Goal: Task Accomplishment & Management: Manage account settings

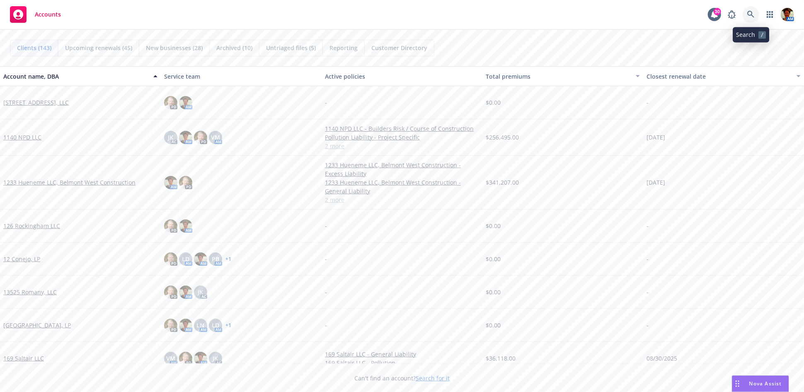
click at [751, 17] on icon at bounding box center [750, 14] width 7 height 7
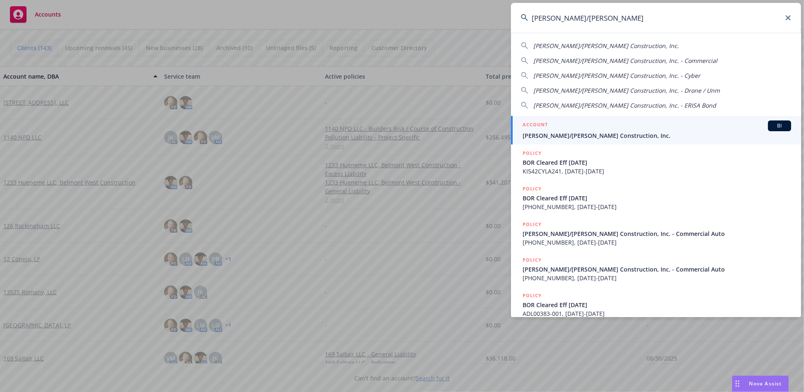
type input "elliott/drinkward"
click at [592, 121] on div "ACCOUNT BI" at bounding box center [657, 126] width 269 height 11
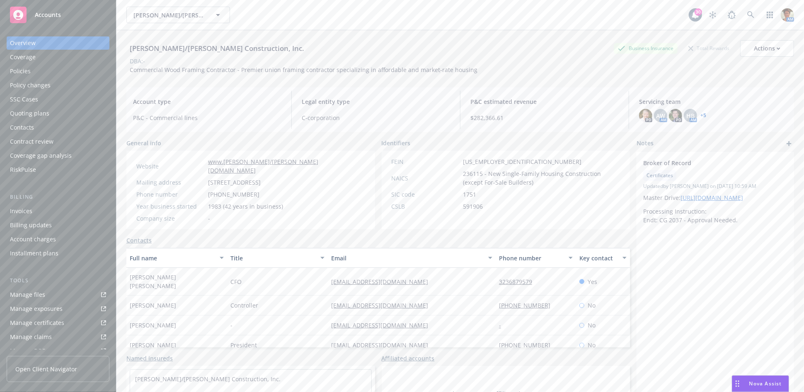
click at [27, 116] on div "Quoting plans" at bounding box center [29, 113] width 39 height 13
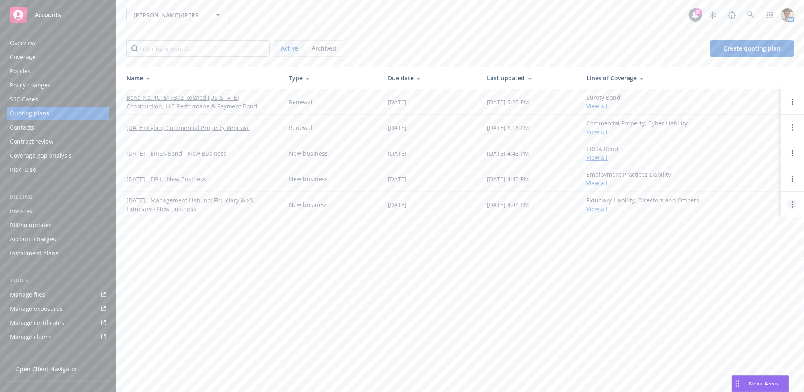
click at [789, 203] on link "Open options" at bounding box center [792, 205] width 10 height 10
click at [745, 152] on span "Copy logging email" at bounding box center [750, 149] width 73 height 8
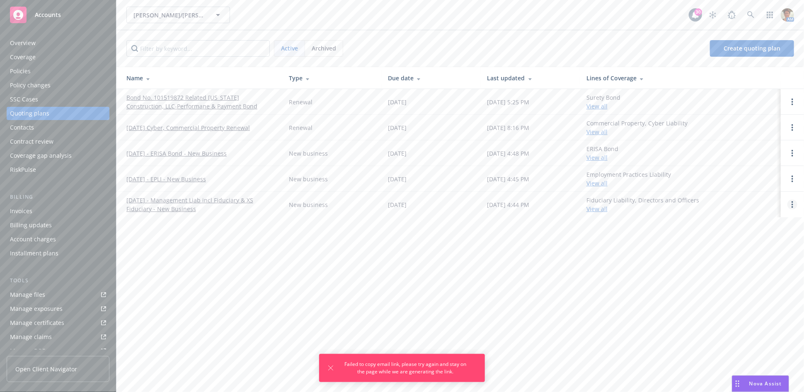
click at [790, 203] on link "Open options" at bounding box center [792, 205] width 10 height 10
click at [750, 150] on span "Copy logging email" at bounding box center [750, 149] width 73 height 8
click at [790, 179] on link "Open options" at bounding box center [792, 179] width 10 height 10
click at [747, 126] on span "Copy logging email" at bounding box center [750, 123] width 73 height 8
click at [171, 179] on link "[DATE] - EPLI - New Business" at bounding box center [166, 179] width 80 height 9
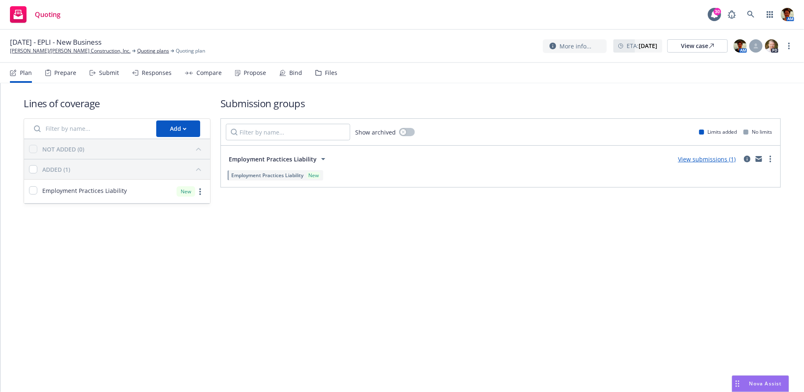
click at [109, 75] on div "Submit" at bounding box center [109, 73] width 20 height 7
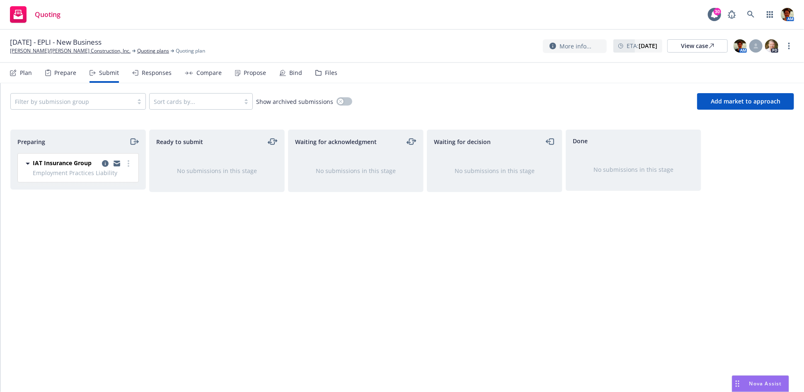
click at [325, 73] on div "Files" at bounding box center [331, 73] width 12 height 7
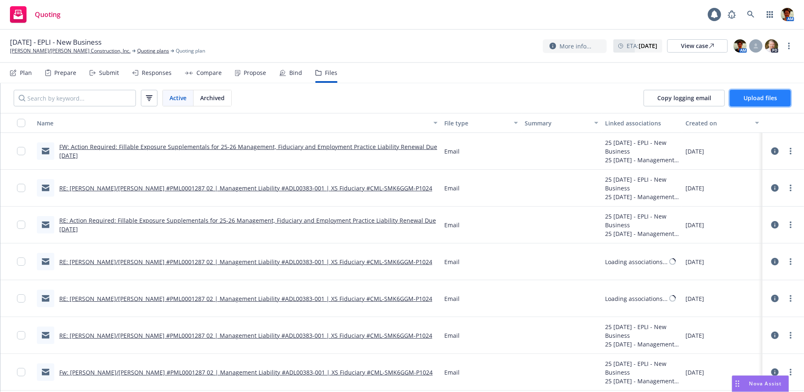
click at [753, 98] on span "Upload files" at bounding box center [760, 98] width 34 height 8
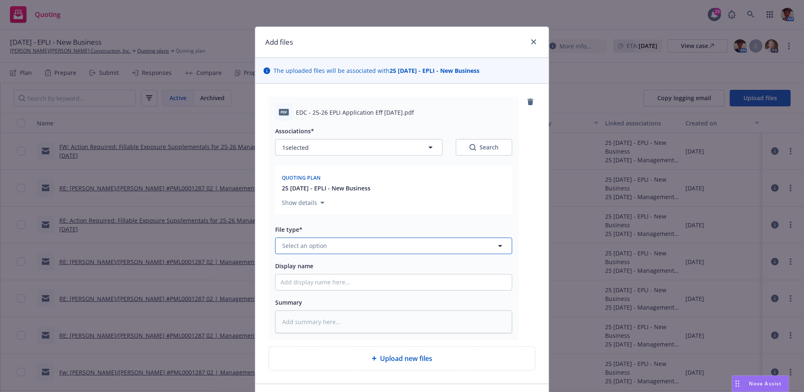
click at [311, 252] on button "Select an option" at bounding box center [393, 246] width 237 height 17
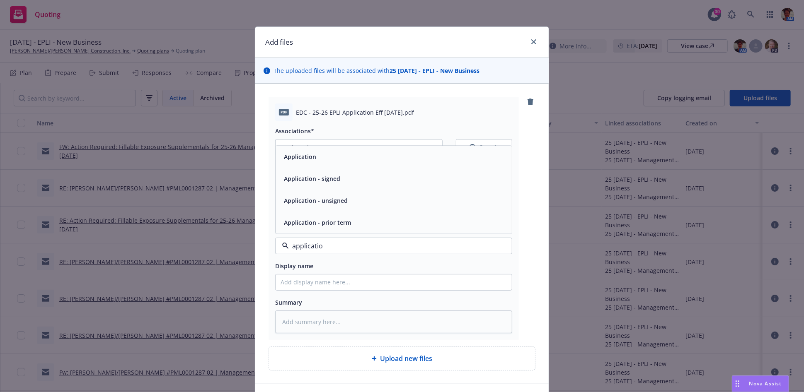
type input "application"
click at [349, 184] on div "Application - signed" at bounding box center [394, 179] width 226 height 12
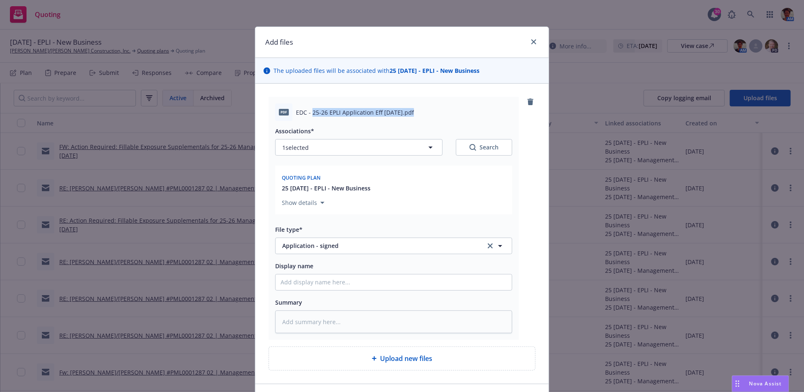
drag, startPoint x: 309, startPoint y: 110, endPoint x: 408, endPoint y: 121, distance: 100.0
click at [408, 120] on div "pdf EDC - 25-26 EPLI Application Eff [DATE].pdf" at bounding box center [393, 112] width 237 height 17
copy span "25-26 EPLI Application Eff [DATE]"
click at [315, 282] on input "Display name" at bounding box center [394, 283] width 236 height 16
paste input "25-26 EPLI Application Eff [DATE]"
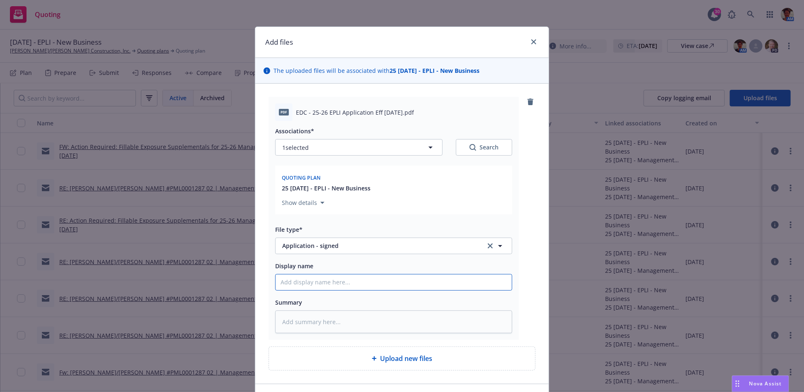
type textarea "x"
type input "25-26 EPLI Application Eff [DATE]"
click at [319, 322] on textarea at bounding box center [393, 322] width 237 height 23
paste textarea "25-26 EPLI Application Eff [DATE]"
type textarea "x"
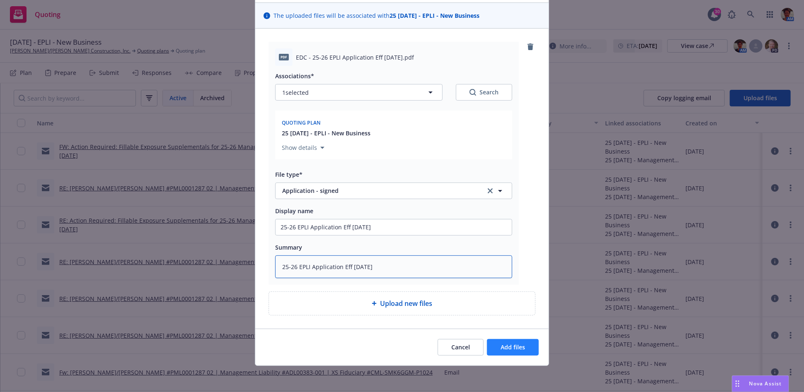
type textarea "25-26 EPLI Application Eff [DATE]"
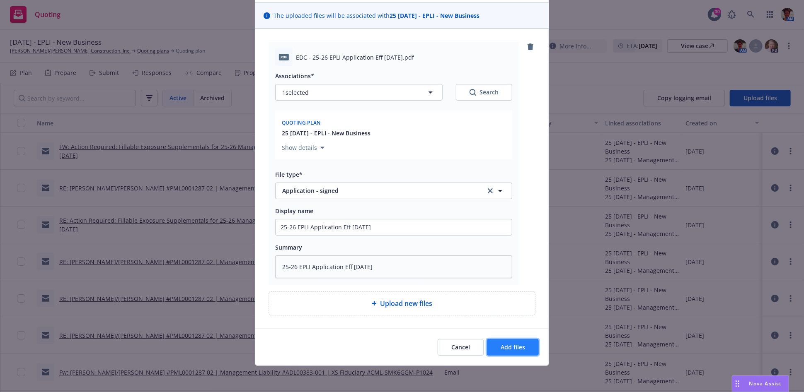
click at [519, 351] on button "Add files" at bounding box center [513, 347] width 52 height 17
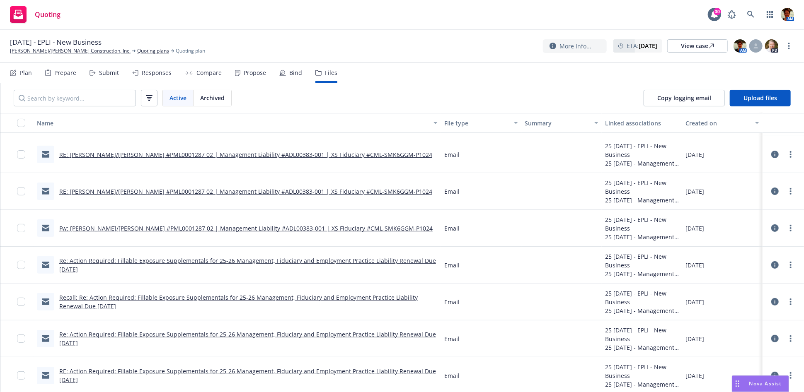
scroll to position [169, 0]
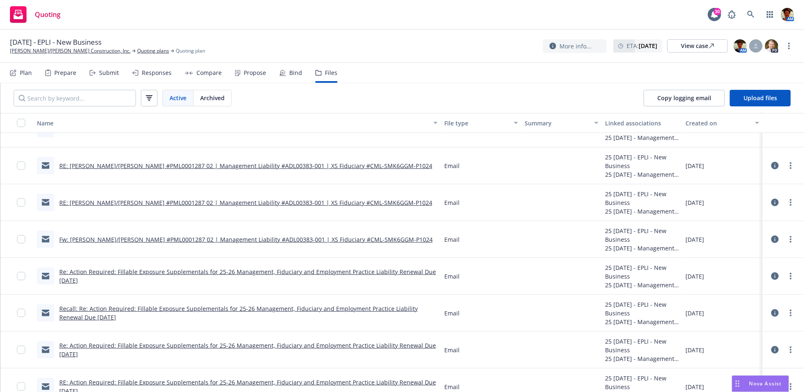
click at [224, 242] on link "Fw: [PERSON_NAME]/[PERSON_NAME] #PML0001287 02 | Management Liability #ADL00383…" at bounding box center [245, 240] width 373 height 8
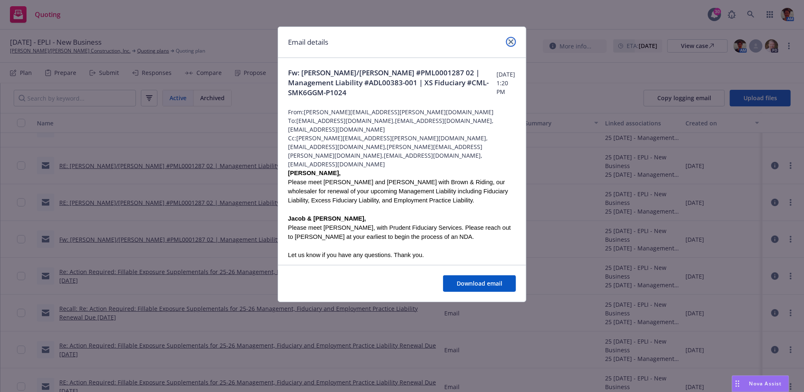
click at [509, 40] on icon "close" at bounding box center [511, 41] width 5 height 5
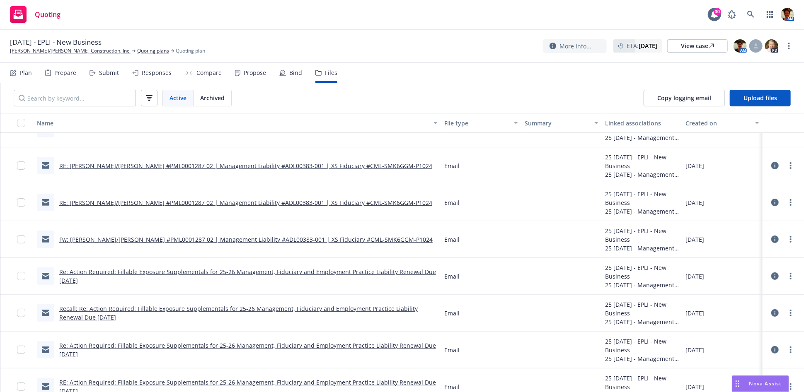
click at [195, 163] on link "RE: [PERSON_NAME]/[PERSON_NAME] #PML0001287 02 | Management Liability #ADL00383…" at bounding box center [245, 166] width 373 height 8
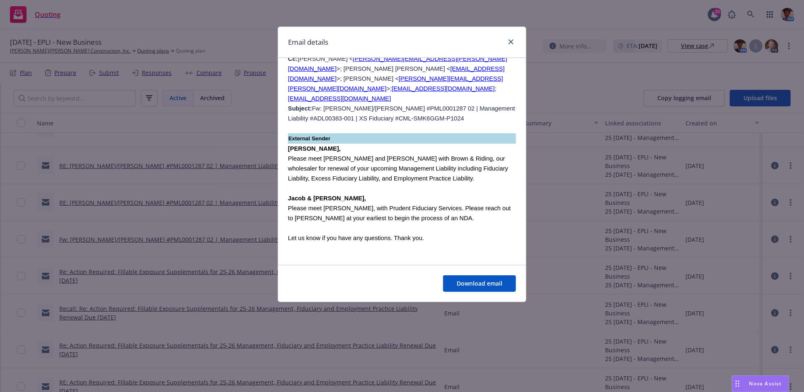
scroll to position [1151, 0]
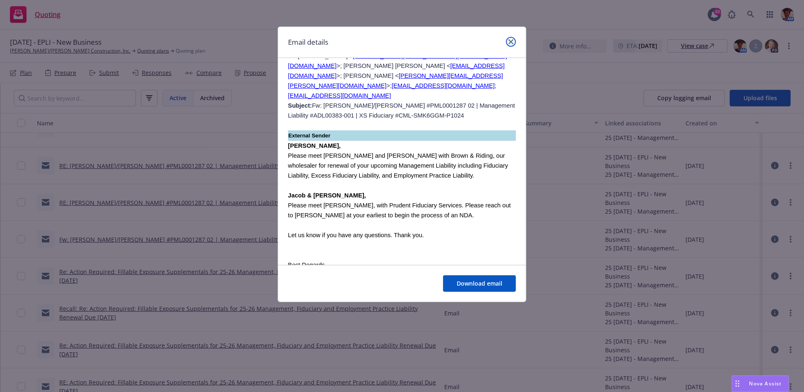
click at [509, 44] on icon "close" at bounding box center [511, 41] width 5 height 5
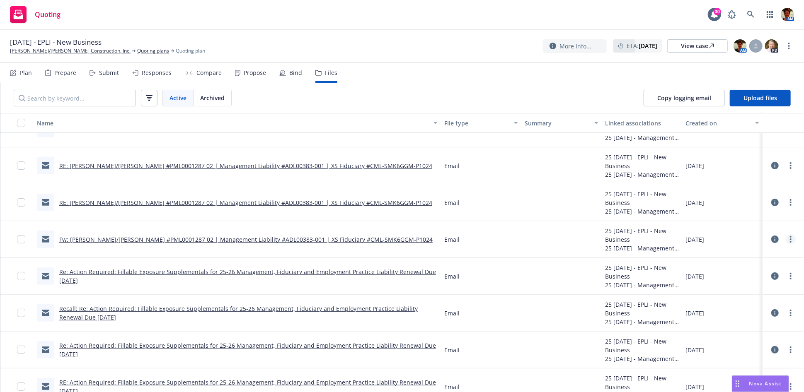
click at [790, 237] on icon "more" at bounding box center [791, 239] width 2 height 7
click at [733, 256] on link "Archive" at bounding box center [740, 256] width 82 height 17
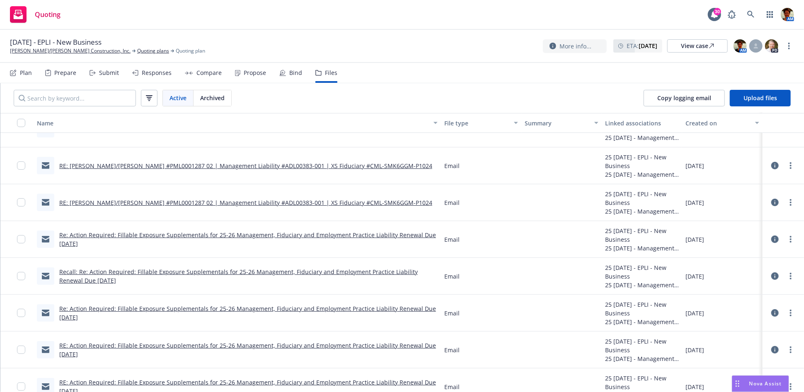
click at [253, 204] on link "RE: [PERSON_NAME]/[PERSON_NAME] #PML0001287 02 | Management Liability #ADL00383…" at bounding box center [245, 203] width 373 height 8
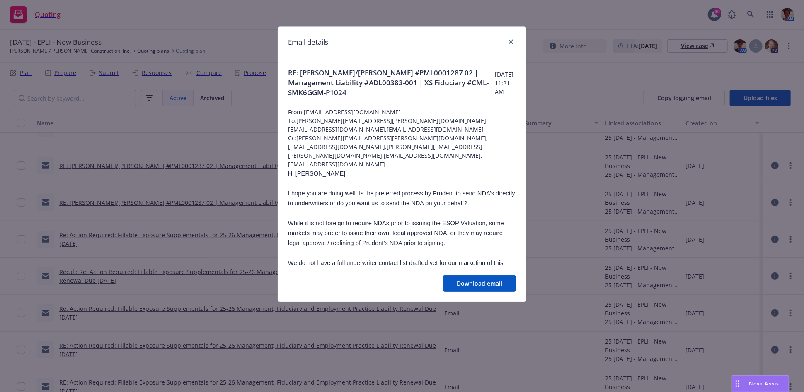
click at [245, 164] on div "Email details RE: [PERSON_NAME]/[PERSON_NAME] #PML0001287 02 | Management Liabi…" at bounding box center [402, 196] width 804 height 392
drag, startPoint x: 509, startPoint y: 43, endPoint x: 484, endPoint y: 48, distance: 25.8
click at [509, 42] on icon "close" at bounding box center [511, 41] width 5 height 5
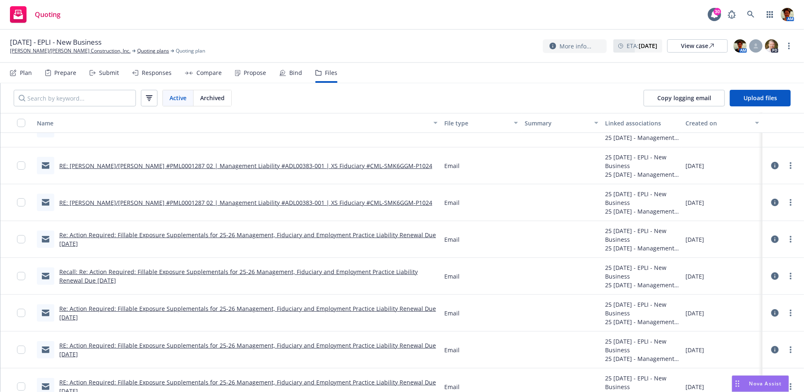
click at [209, 164] on link "RE: [PERSON_NAME]/[PERSON_NAME] #PML0001287 02 | Management Liability #ADL00383…" at bounding box center [245, 166] width 373 height 8
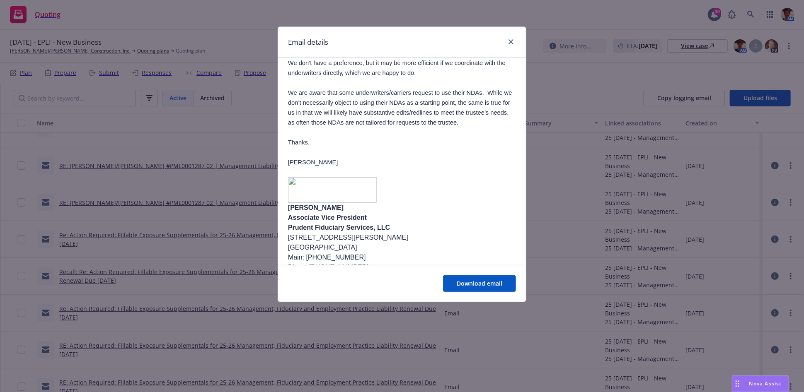
scroll to position [138, 0]
click at [199, 184] on div "Email details RE: [PERSON_NAME]/[PERSON_NAME] #PML0001287 02 | Management Liabi…" at bounding box center [402, 196] width 804 height 392
drag, startPoint x: 511, startPoint y: 43, endPoint x: 503, endPoint y: 46, distance: 9.1
click at [511, 43] on icon "close" at bounding box center [511, 41] width 5 height 5
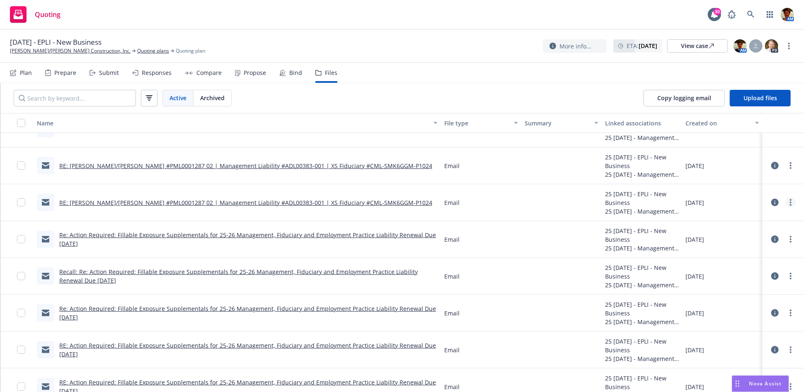
click at [790, 201] on icon "more" at bounding box center [791, 202] width 2 height 7
click at [730, 224] on link "Archive" at bounding box center [740, 219] width 82 height 17
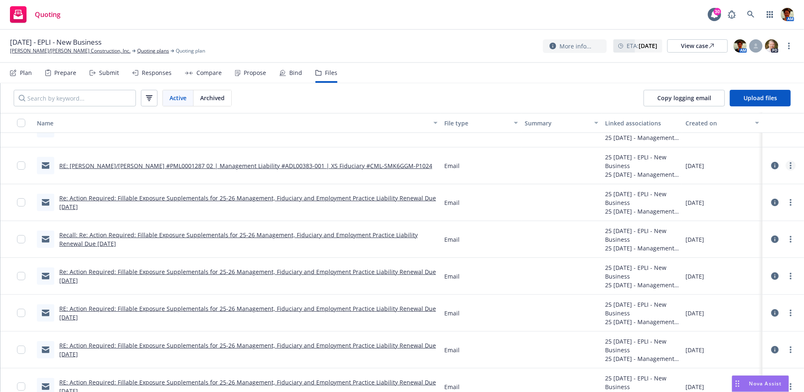
click at [786, 165] on link "more" at bounding box center [791, 166] width 10 height 10
click at [723, 213] on link "Edit" at bounding box center [740, 216] width 82 height 17
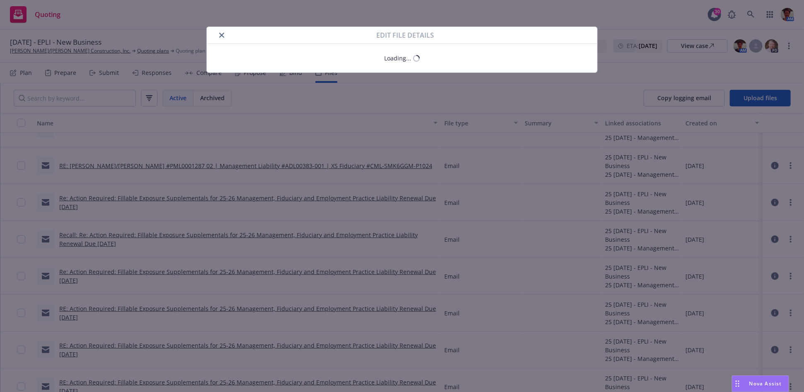
type textarea "x"
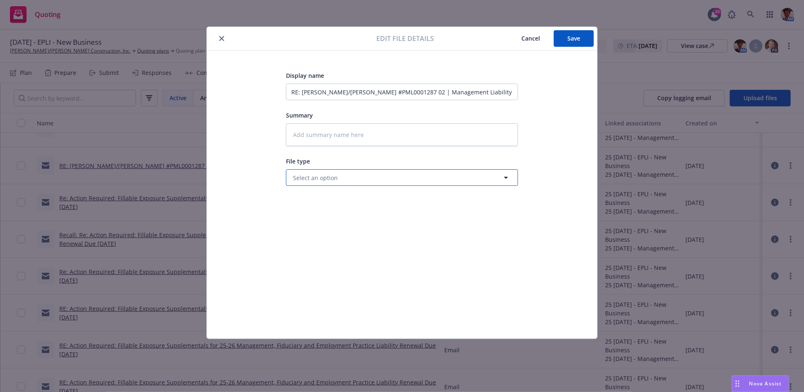
click at [313, 180] on span "Select an option" at bounding box center [315, 178] width 45 height 9
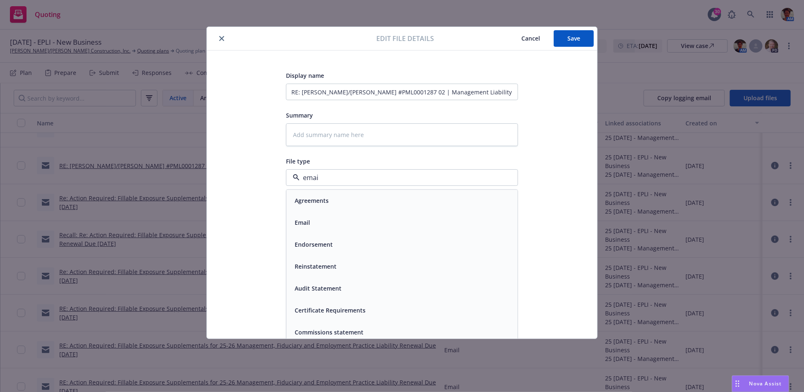
type input "email"
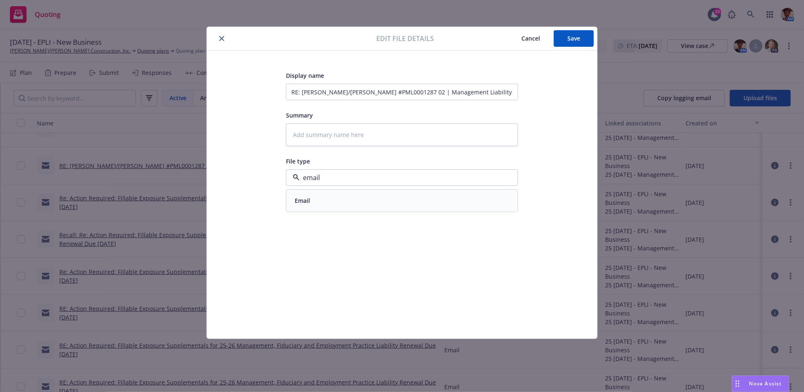
click at [310, 199] on span "Email" at bounding box center [302, 201] width 15 height 9
click at [303, 92] on input "RE: [PERSON_NAME]/[PERSON_NAME] #PML0001287 02 | Management Liability #ADL00383…" at bounding box center [402, 92] width 232 height 17
type textarea "x"
type input "RE: [PERSON_NAME]/Drinkward - EPLI #PML0001287 02 | Management Liability #ADL00…"
type textarea "x"
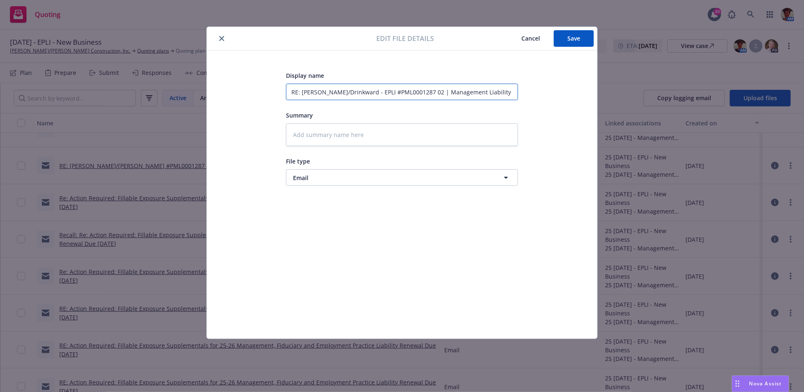
type input "RE: EDClliott/Drinkward - EPLI #PML0001287 02 | Management Liability #ADL00383-…"
type textarea "x"
type input "RE: EDC lliott/Drinkward - EPLI #PML0001287 02 | Management Liability #ADL00383…"
type textarea "x"
type input "RE: EDC -lliott/Drinkward - EPLI #PML0001287 02 | Management Liability #ADL0038…"
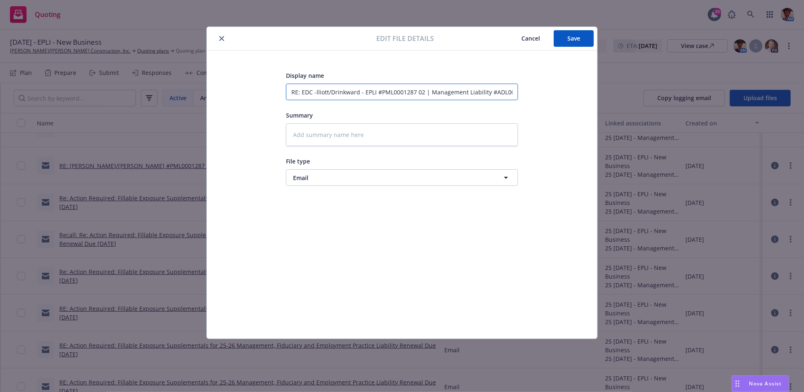
type textarea "x"
type input "RE: EDC - lliott/Drinkward - EPLI #PML0001287 02 | Management Liability #ADL003…"
type textarea "x"
type input "RE: EDC - liott/Drinkward - EPLI #PML0001287 02 | Management Liability #ADL0038…"
type textarea "x"
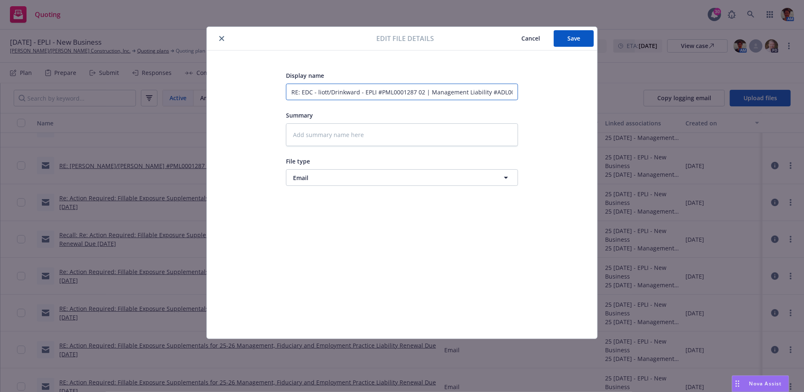
type input "RE: EDC - [PERSON_NAME]/[PERSON_NAME] #PML0001287 02 | Management Liability #AD…"
type textarea "x"
type input "RE: EDC - [PERSON_NAME]/[PERSON_NAME] #PML0001287 02 | Management Liability #AD…"
type textarea "x"
type input "RE: EDC - tt/Drinkward - EPLI #PML0001287 02 | Management Liability #ADL00383-0…"
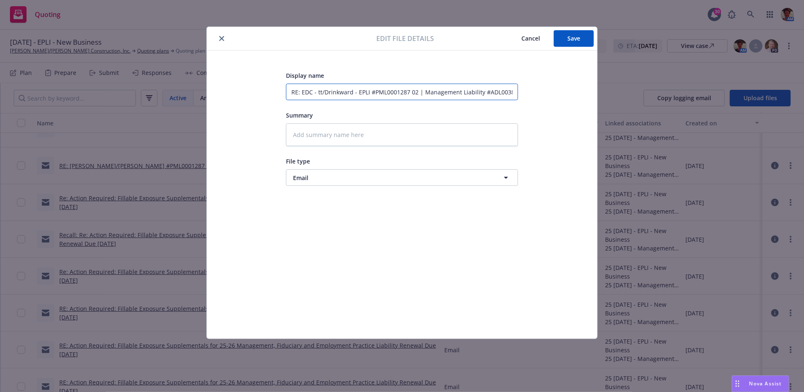
type textarea "x"
type input "RE: EDC - t/Drinkward - EPLI #PML0001287 02 | Management Liability #ADL00383-00…"
type textarea "x"
type input "RE: EDC - /Drinkward - EPLI #PML0001287 02 | Management Liability #ADL00383-001…"
type textarea "x"
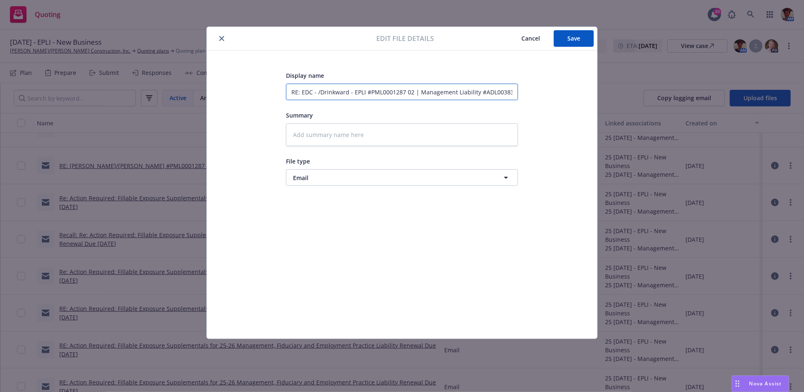
type input "RE: EDC - Drinkward - EPLI #PML0001287 02 | Management Liability #ADL00383-001 …"
type textarea "x"
type input "RE: EDC - rinkward - EPLI #PML0001287 02 | Management Liability #ADL00383-001 |…"
type textarea "x"
type input "RE: EDC - inkward - EPLI #PML0001287 02 | Management Liability #ADL00383-001 | …"
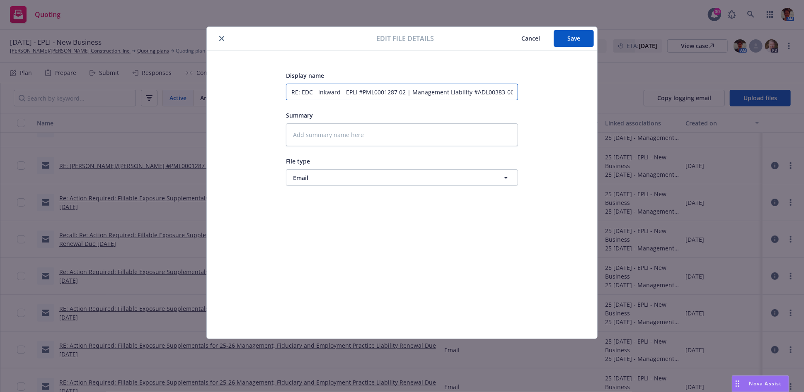
type textarea "x"
type input "RE: EDC - nkward - EPLI #PML0001287 02 | Management Liability #ADL00383-001 | X…"
type textarea "x"
type input "RE: EDC - kward - EPLI #PML0001287 02 | Management Liability #ADL00383-001 | XS…"
type textarea "x"
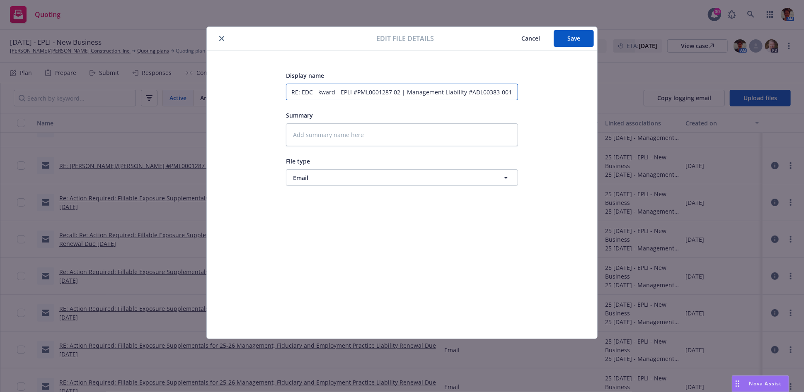
type input "RE: EDC - [PERSON_NAME] #PML0001287 02 | Management Liability #ADL00383-001 | X…"
type textarea "x"
type input "RE: EDC - ard - EPLI #PML0001287 02 | Management Liability #ADL00383-001 | XS F…"
type textarea "x"
type input "RE: EDC - rd - EPLI #PML0001287 02 | Management Liability #ADL00383-001 | XS Fi…"
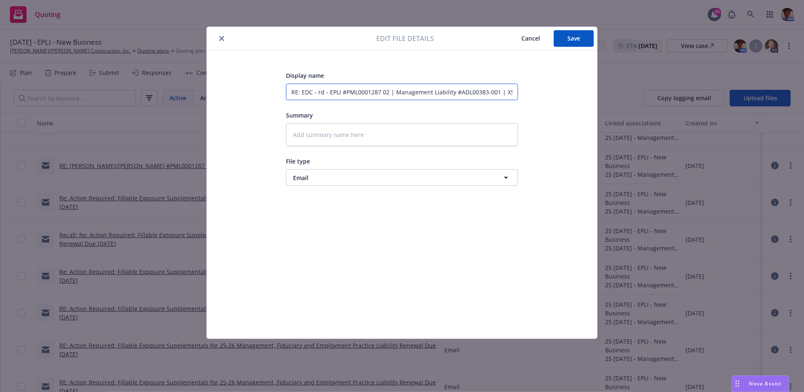
type textarea "x"
type input "RE: EDC - d - EPLI #PML0001287 02 | Management Liability #ADL00383-001 | XS Fid…"
type textarea "x"
type input "RE: EDC - - EPLI #PML0001287 02 | Management Liability #ADL00383-001 | XS Fiduc…"
type textarea "x"
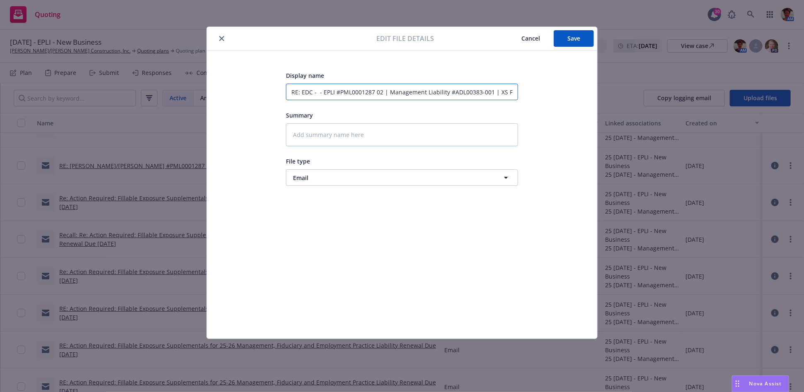
type input "RE: EDC - - EPLI #PML0001287 02 | Management Liability #ADL00383-001 | XS Fiduc…"
type textarea "x"
type input "RE: EDC - EPLI #PML0001287 02 | Management Liability #ADL00383-001 | XS Fiducia…"
type textarea "x"
type input "RE: EDC - EPLI #PML0001287 02 | Management Liability #ADL00383-001 | XS Fiducia…"
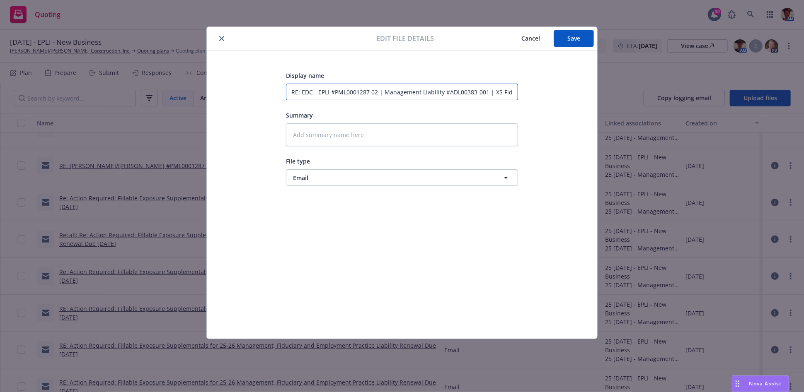
type textarea "x"
type input "RE: EDC - PLI #PML0001287 02 | Management Liability #ADL00383-001 | XS Fiduciar…"
type textarea "x"
type input "RE: EDC - LI #PML0001287 02 | Management Liability #ADL00383-001 | XS Fiduciary…"
type textarea "x"
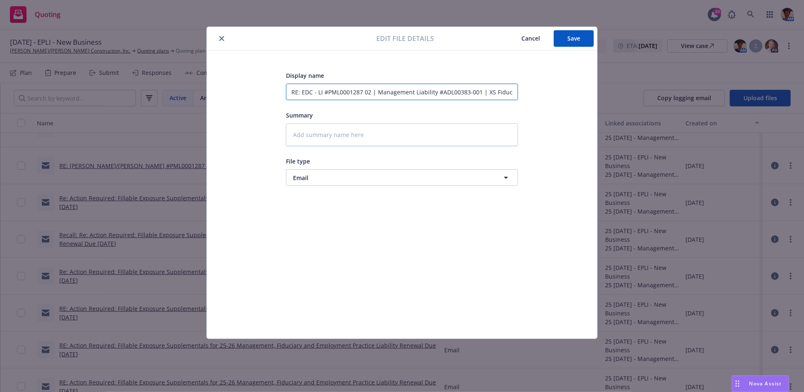
type input "RE: EDC - I #PML0001287 02 | Management Liability #ADL00383-001 | XS Fiduciary …"
type textarea "x"
type input "RE: EDC - #PML0001287 02 | Management Liability #ADL00383-001 | XS Fiduciary #C…"
type textarea "x"
type input "RE: EDC - #PML0001287 02 | Management Liability #ADL00383-001 | XS Fiduciary #C…"
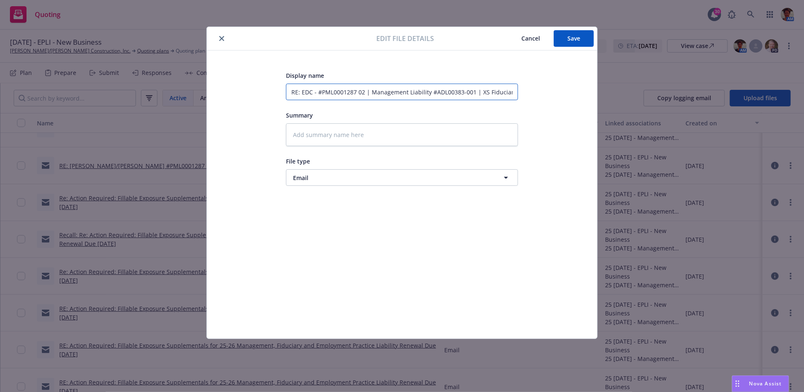
type textarea "x"
type input "RE: EDC - PML0001287 02 | Management Liability #ADL00383-001 | XS Fiduciary #CM…"
type textarea "x"
type input "RE: EDC - ML0001287 02 | Management Liability #ADL00383-001 | XS Fiduciary #CML…"
type textarea "x"
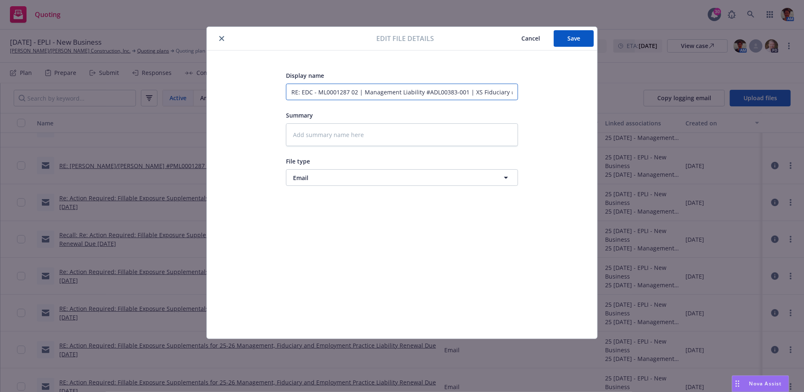
type input "RE: EDC - L0001287 02 | Management Liability #ADL00383-001 | XS Fiduciary #CML-…"
type textarea "x"
type input "RE: EDC - 0001287 02 | Management Liability #ADL00383-001 | XS Fiduciary #CML-S…"
type textarea "x"
type input "RE: EDC - 001287 02 | Management Liability #ADL00383-001 | XS Fiduciary #CML-SM…"
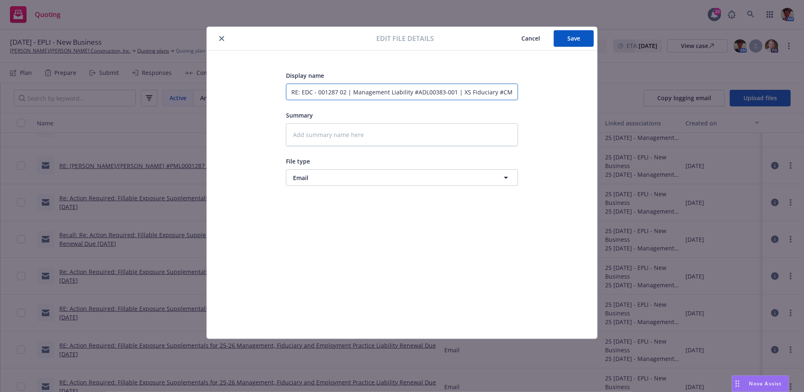
type textarea "x"
type input "RE: EDC - 01287 02 | Management Liability #ADL00383-001 | XS Fiduciary #CML-SMK…"
type textarea "x"
type input "RE: EDC - 1287 02 | Management Liability #ADL00383-001 | XS Fiduciary #CML-SMK6…"
type textarea "x"
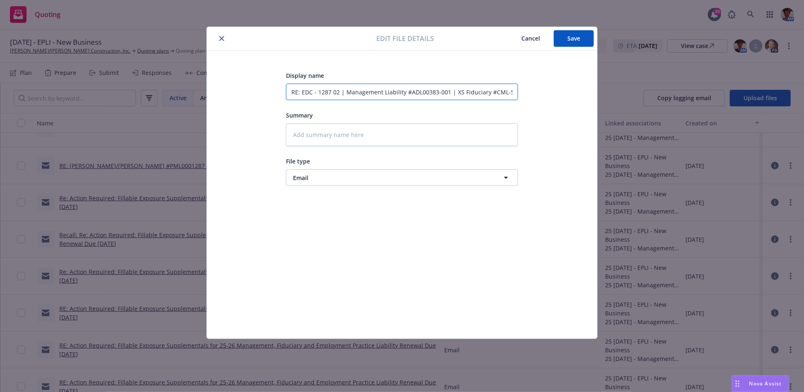
type input "RE: EDC - 287 02 | Management Liability #ADL00383-001 | XS Fiduciary #CML-SMK6G…"
type textarea "x"
type input "RE: EDC - 87 02 | Management Liability #ADL00383-001 | XS Fiduciary #CML-SMK6GG…"
type textarea "x"
type input "RE: EDC - 7 02 | Management Liability #ADL00383-001 | XS Fiduciary #CML-SMK6GGM…"
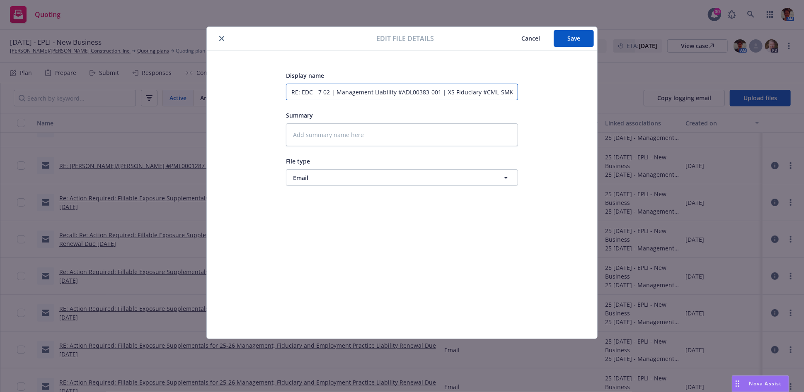
type textarea "x"
type input "RE: EDC - 02 | Management Liability #ADL00383-001 | XS Fiduciary #CML-SMK6GGM-P…"
type textarea "x"
type input "RE: EDC - 02 | Management Liability #ADL00383-001 | XS Fiduciary #CML-SMK6GGM-P…"
type textarea "x"
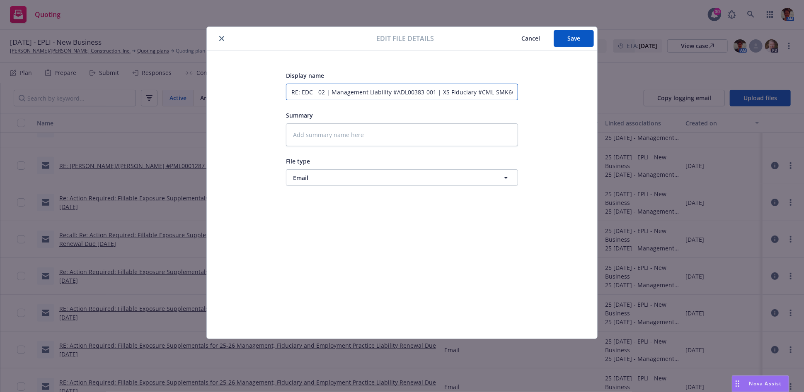
type input "RE: EDC - 2 | Management Liability #ADL00383-001 | XS Fiduciary #CML-SMK6GGM-P1…"
type textarea "x"
type input "RE: EDC - | Management Liability #ADL00383-001 | XS Fiduciary #CML-SMK6GGM-P1024"
type textarea "x"
type input "RE: EDC - | Management Liability #ADL00383-001 | XS Fiduciary #CML-SMK6GGM-P1024"
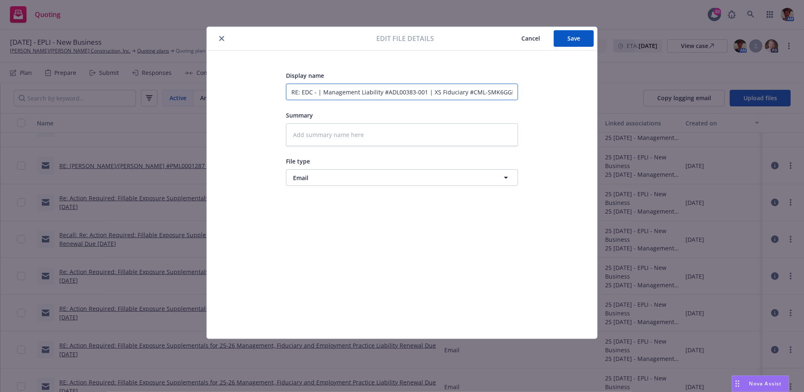
type textarea "x"
type input "RE: EDC - Management Liability #ADL00383-001 | XS Fiduciary #CML-SMK6GGM-P1024"
type textarea "x"
type input "RE: EDC - Management Liability #ADL00383-001 | XS Fiduciary #CML-SMK6GGM-P1024"
type textarea "x"
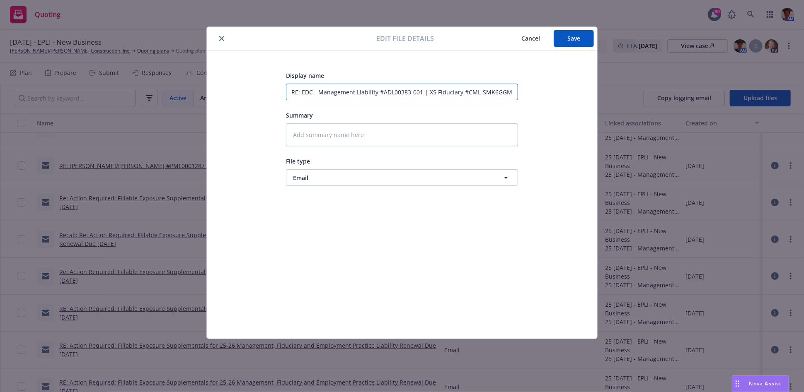
type input "RE: EDC - EManagement Liability #ADL00383-001 | XS Fiduciary #CML-SMK6GGM-P1024"
type textarea "x"
type input "RE: EDC - EPManagement Liability #ADL00383-001 | XS Fiduciary #CML-SMK6GGM-P1024"
type textarea "x"
type input "RE: EDC - EPLManagement Liability #ADL00383-001 | XS Fiduciary #CML-SMK6GGM-P10…"
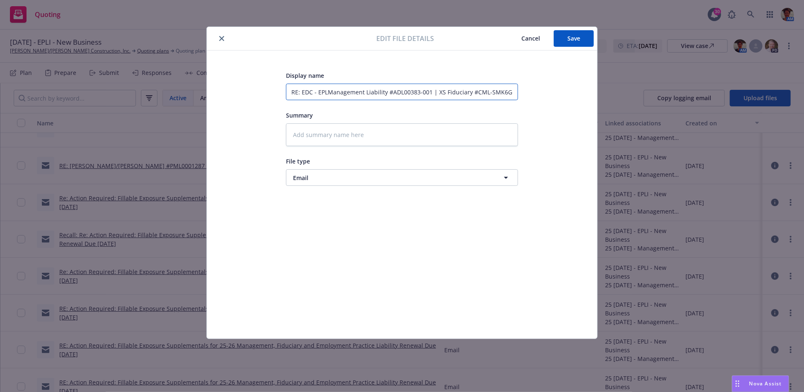
type textarea "x"
type input "RE: EDC - EPLIManagement Liability #ADL00383-001 | XS Fiduciary #CML-SMK6GGM-P1…"
type textarea "x"
type input "RE: EDC - EPLI Management Liability #ADL00383-001 | XS Fiduciary #CML-SMK6GGM-P…"
type textarea "x"
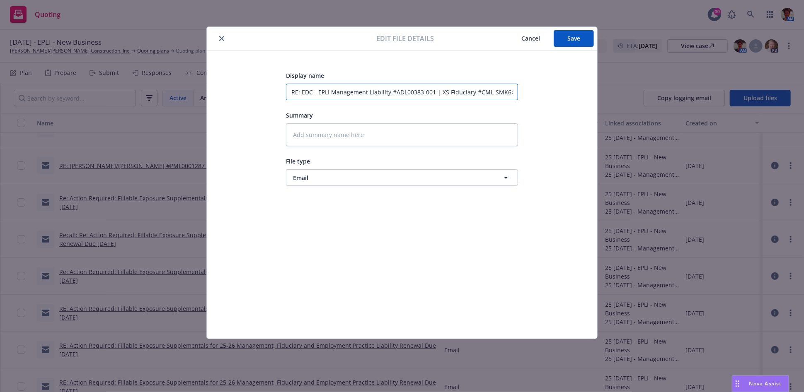
type input "RE: EDC - EPLI &Management Liability #ADL00383-001 | XS Fiduciary #CML-SMK6GGM-…"
type textarea "x"
type input "RE: EDC - EPLI & Management Liability #ADL00383-001 | XS Fiduciary #CML-SMK6GGM…"
type textarea "x"
type input "RE: EDC - EPLI & Mnagement Liability #ADL00383-001 | XS Fiduciary #CML-SMK6GGM-…"
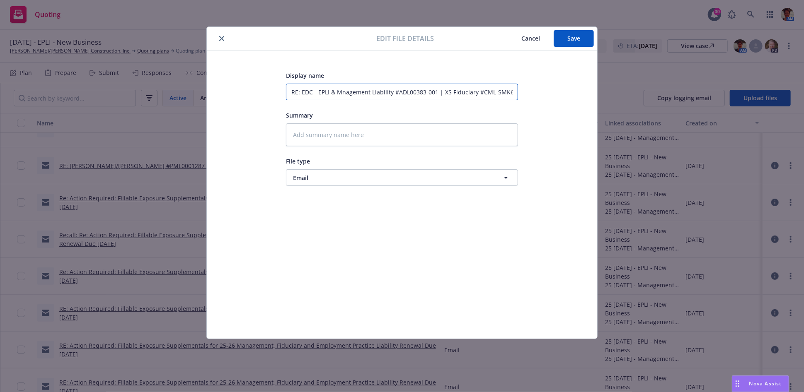
type textarea "x"
type input "RE: EDC - EPLI & Magement Liability #ADL00383-001 | XS Fiduciary #CML-SMK6GGM-P…"
type textarea "x"
type input "RE: EDC - EPLI & Mgement Liability #ADL00383-001 | XS Fiduciary #CML-SMK6GGM-P1…"
type textarea "x"
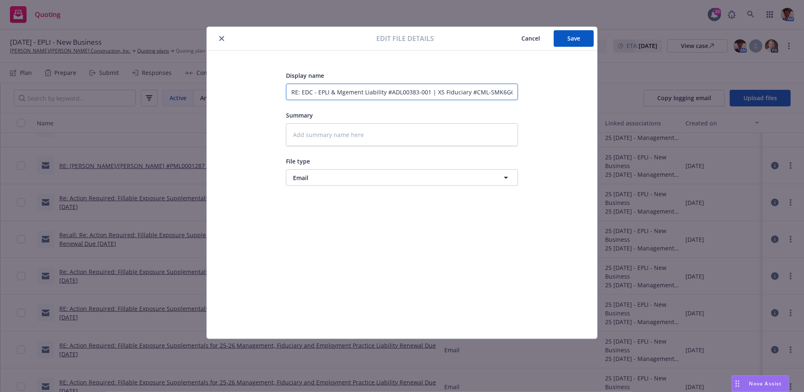
type input "RE: EDC - EPLI & Mgment Liability #ADL00383-001 | XS Fiduciary #CML-SMK6GGM-P10…"
type textarea "x"
type input "RE: EDC - EPLI & Mgent Liability #ADL00383-001 | XS Fiduciary #CML-SMK6GGM-P1024"
type textarea "x"
type input "RE: EDC - EPLI & Mgnt Liability #ADL00383-001 | XS Fiduciary #CML-SMK6GGM-P1024"
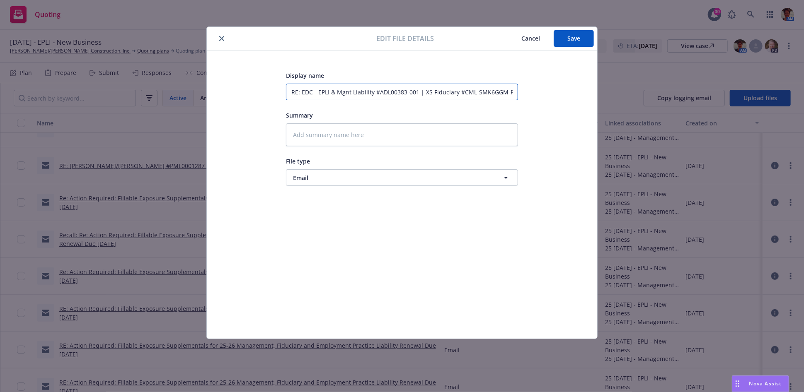
type textarea "x"
type input "RE: EDC - EPLI & Mgt Liability #ADL00383-001 | XS Fiduciary #CML-SMK6GGM-P1024"
type textarea "x"
type input "RE: EDC - EPLI & Mg Liability #ADL00383-001 | XS Fiduciary #CML-SMK6GGM-P1024"
type textarea "x"
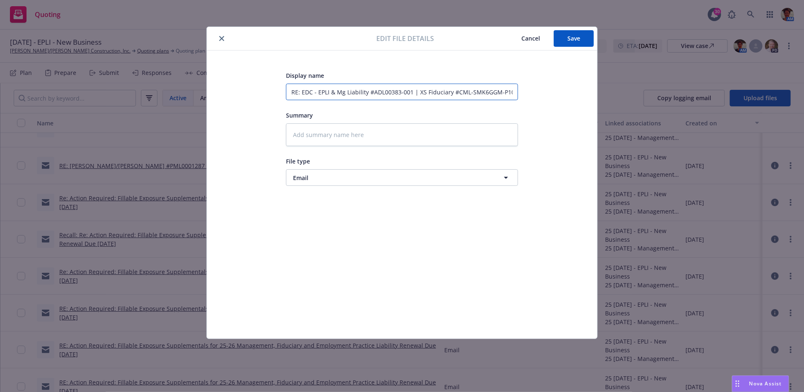
type input "RE: EDC - EPLI & Mgt Liability #ADL00383-001 | XS Fiduciary #CML-SMK6GGM-P1024"
type textarea "x"
type input "RE: EDC - EPLI & Mgt Liablity #ADL00383-001 | XS Fiduciary #CML-SMK6GGM-P1024"
type textarea "x"
type input "RE: EDC - EPLI & Mgt Liabity #ADL00383-001 | XS Fiduciary #CML-SMK6GGM-P1024"
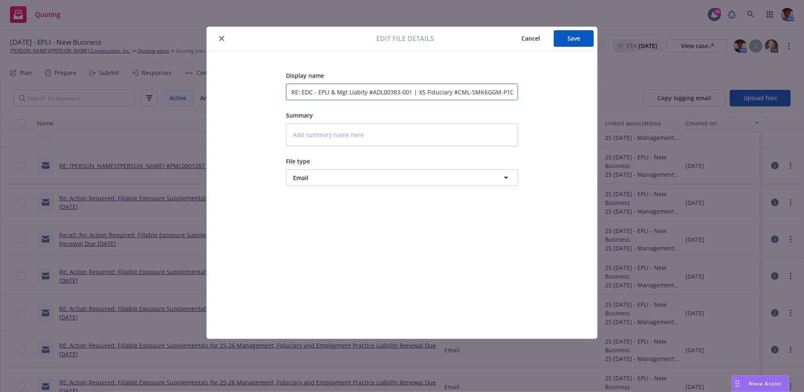
type textarea "x"
type input "RE: EDC - EPLI & Mgt Liabty #ADL00383-001 | XS Fiduciary #CML-SMK6GGM-P1024"
type textarea "x"
type input "RE: EDC - EPLI & Mgt Liaby #ADL00383-001 | XS Fiduciary #CML-SMK6GGM-P1024"
type textarea "x"
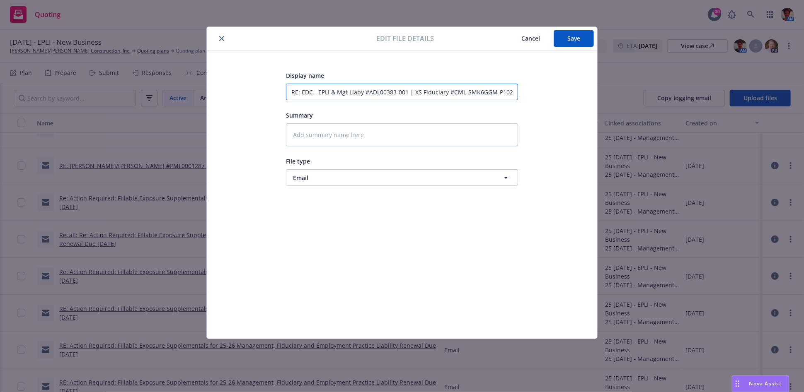
type input "RE: EDC - EPLI & Mgt Liab #ADL00383-001 | XS Fiduciary #CML-SMK6GGM-P1024"
type textarea "x"
type input "RE: EDC - EPLI & Mgt Liab #ADL00383-001 | XS Fiduciary #CML-SMK6GGM-P1024"
type textarea "x"
type input "RE: EDC - EPLI & Mgt Liab N #ADL00383-001 | XS Fiduciary #CML-SMK6GGM-P1024"
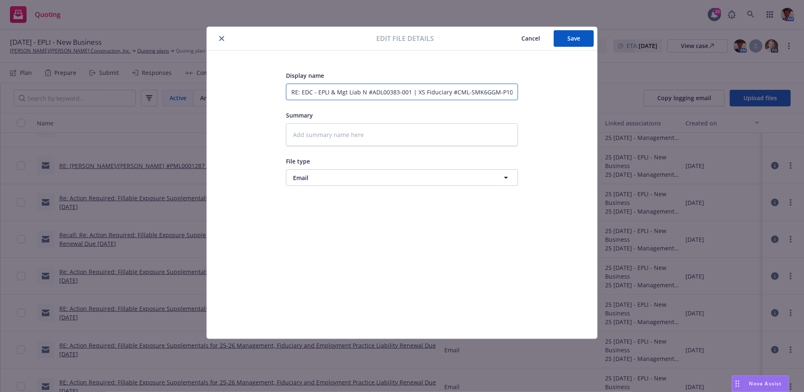
type textarea "x"
type input "RE: EDC - EPLI & Mgt Liab No #ADL00383-001 | XS Fiduciary #CML-SMK6GGM-P1024"
type textarea "x"
type input "RE: EDC - EPLI & Mgt Liab Non #ADL00383-001 | XS Fiduciary #CML-SMK6GGM-P1024"
type textarea "x"
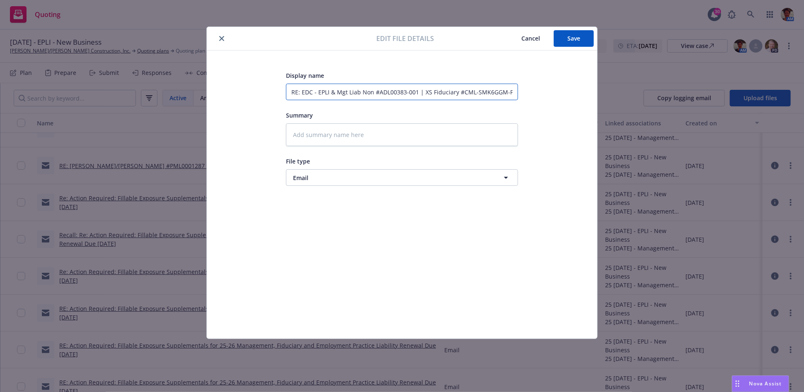
type input "RE: EDC - EPLI & Mgt Liab Non- #ADL00383-001 | XS Fiduciary #CML-SMK6GGM-P1024"
type textarea "x"
type input "RE: EDC - EPLI & Mgt Liab Non-D #ADL00383-001 | XS Fiduciary #CML-SMK6GGM-P1024"
type textarea "x"
type input "RE: EDC - EPLI & Mgt Liab Non-Di #ADL00383-001 | XS Fiduciary #CML-SMK6GGM-P1024"
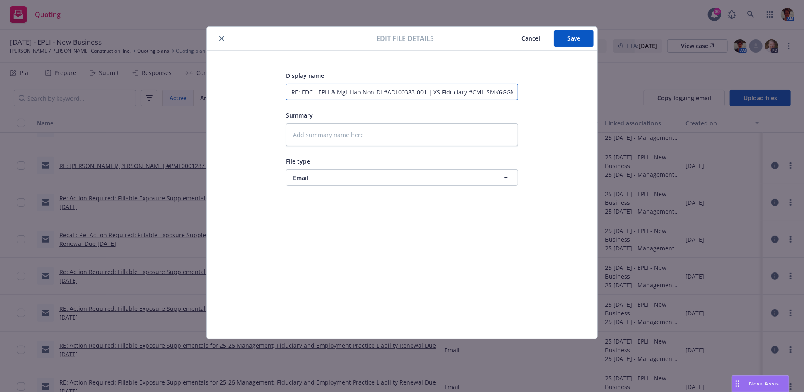
type textarea "x"
type input "RE: EDC - EPLI & Mgt Liab Non-Dis #ADL00383-001 | XS Fiduciary #CML-SMK6GGM-P10…"
type textarea "x"
type input "RE: EDC - EPLI & Mgt Liab Non-Disc #ADL00383-001 | XS Fiduciary #CML-SMK6GGM-P1…"
type textarea "x"
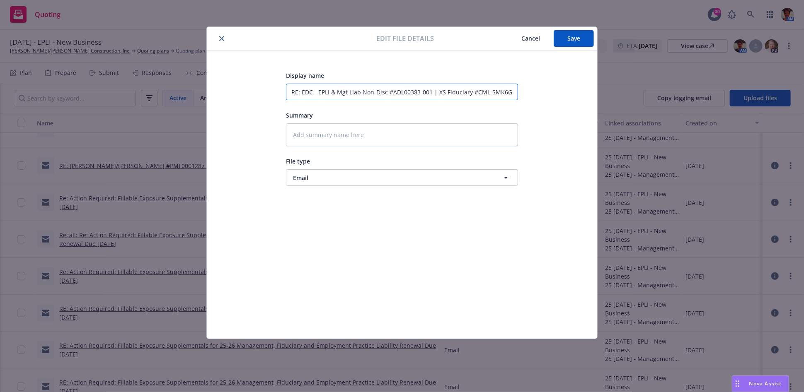
type input "RE: EDC - EPLI & Mgt Liab Non-Discl #ADL00383-001 | XS Fiduciary #CML-SMK6GGM-P…"
type textarea "x"
type input "RE: EDC - EPLI & Mgt Liab Non-Disclo #ADL00383-001 | XS Fiduciary #CML-SMK6GGM-…"
type textarea "x"
type input "RE: EDC - EPLI & Mgt Liab Non-Disclos #ADL00383-001 | XS Fiduciary #CML-SMK6GGM…"
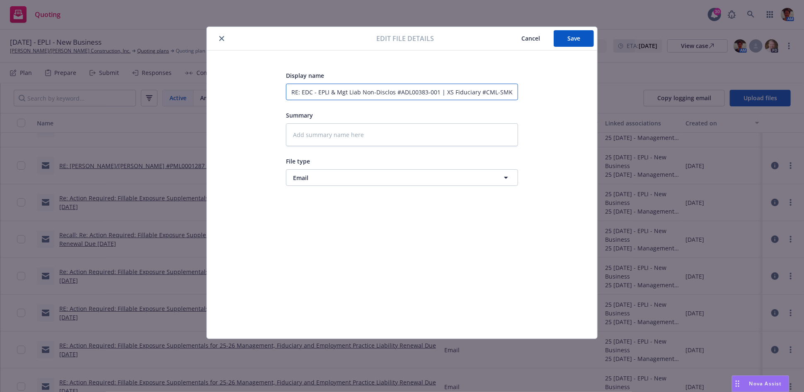
type textarea "x"
type input "RE: EDC - EPLI & Mgt Liab Non-Disclosu #ADL00383-001 | XS Fiduciary #CML-SMK6GG…"
type textarea "x"
type input "RE: EDC - EPLI & Mgt Liab Non-Disclosur #ADL00383-001 | XS Fiduciary #CML-SMK6G…"
type textarea "x"
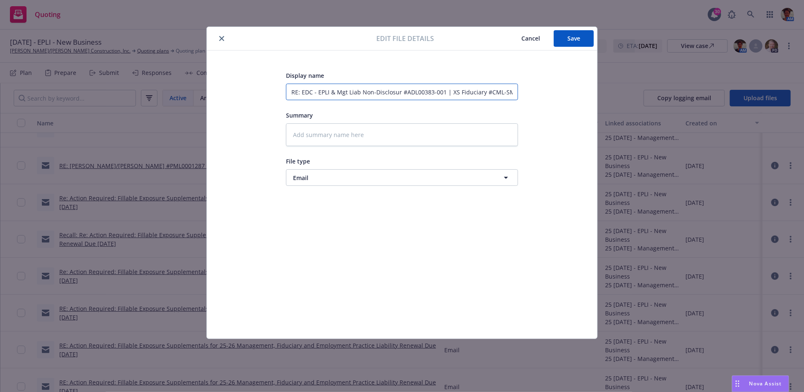
type input "RE: EDC - EPLI & Mgt Liab Non-Disclosure #ADL00383-001 | XS Fiduciary #CML-SMK6…"
type textarea "x"
type input "RE: EDC - EPLI & Mgt Liab Non-Disclosure #ADL00383-001 | XS Fiduciary #CML-SMK6…"
type textarea "x"
type input "RE: EDC - EPLI & Mgt Liab Non-Disclosure C #ADL00383-001 | XS Fiduciary #CML-SM…"
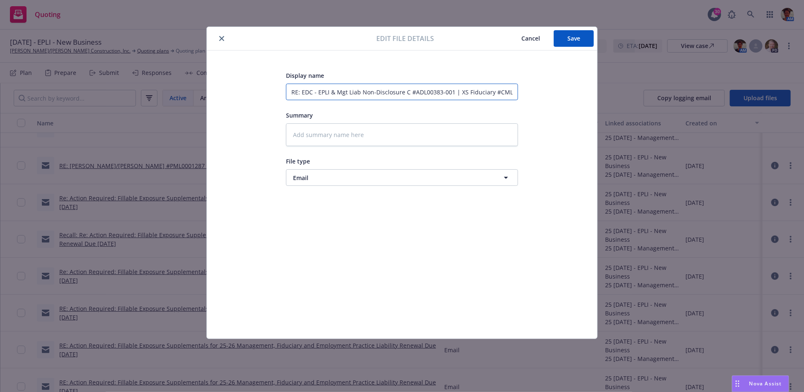
type textarea "x"
type input "RE: EDC - EPLI & Mgt Liab Non-Disclosure Co #ADL00383-001 | XS Fiduciary #CML-S…"
type textarea "x"
type input "RE: EDC - EPLI & Mgt Liab Non-Disclosure Cor #ADL00383-001 | XS Fiduciary #CML-…"
type textarea "x"
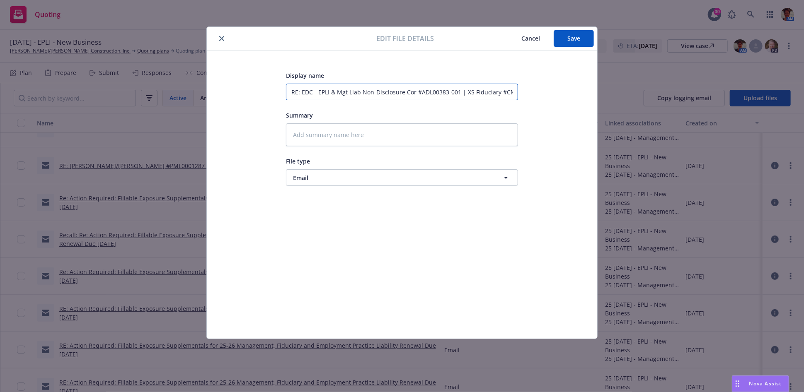
type input "RE: EDC - EPLI & Mgt Liab Non-Disclosure Corr #ADL00383-001 | XS Fiduciary #CML…"
type textarea "x"
type input "RE: EDC - EPLI & Mgt Liab Non-Disclosure Corr #ADL00383-001 | XS Fiduciary #CML…"
type textarea "x"
type input "RE: EDC - EPLI & Mgt Liab Non-Disclosure Corr b #ADL00383-001 | XS Fiduciary #C…"
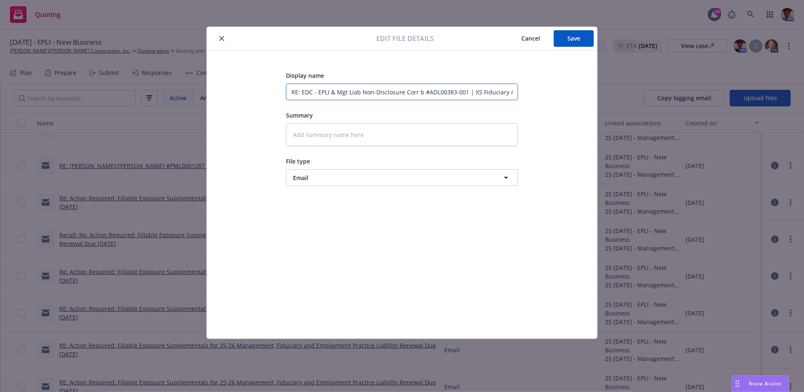
type textarea "x"
type input "RE: EDC - EPLI & Mgt Liab Non-Disclosure Corr be #ADL00383-001 | XS Fiduciary #…"
type textarea "x"
type input "RE: EDC - EPLI & Mgt Liab Non-Disclosure Corr bet #ADL00383-001 | XS Fiduciary …"
type textarea "x"
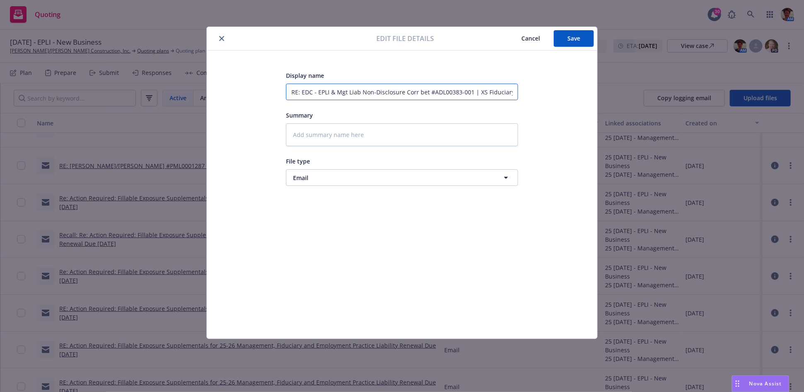
type input "RE: EDC - EPLI & Mgt Liab Non-Disclosure Corr betw #ADL00383-001 | XS Fiduciary…"
type textarea "x"
type input "RE: EDC - EPLI & Mgt Liab Non-Disclosure Corr betwe #ADL00383-001 | XS Fiduciar…"
type textarea "x"
type input "RE: EDC - EPLI & Mgt Liab Non-Disclosure Corr betwee #ADL00383-001 | XS Fiducia…"
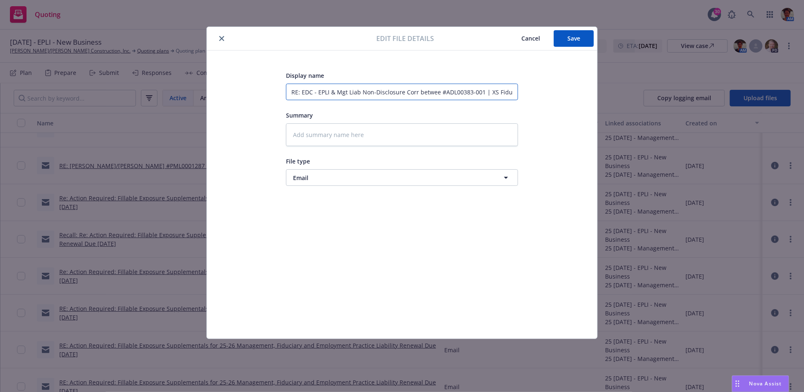
type textarea "x"
type input "RE: EDC - EPLI & Mgt Liab Non-Disclosure Corr betweem #ADL00383-001 | XS Fiduci…"
type textarea "x"
type input "RE: EDC - EPLI & Mgt Liab Non-Disclosure Corr betweem #ADL00383-001 | XS Fiduci…"
type textarea "x"
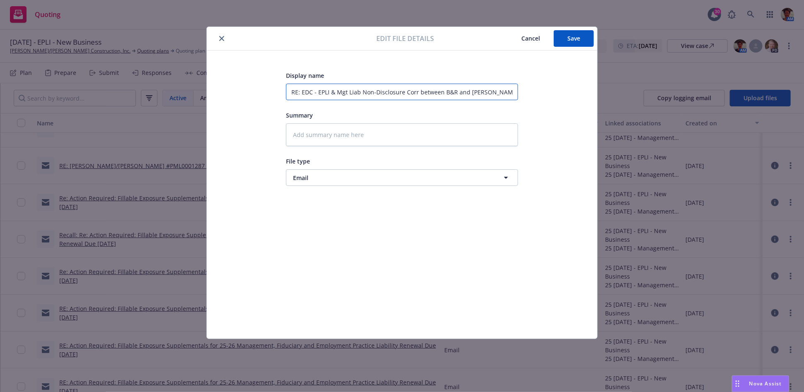
click at [456, 91] on input "RE: EDC - EPLI & Mgt Liab Non-Disclosure Corr between B&R and [PERSON_NAME]/Fid…" at bounding box center [402, 92] width 232 height 17
drag, startPoint x: 515, startPoint y: 92, endPoint x: 218, endPoint y: 77, distance: 296.7
click at [218, 76] on div "Display name RE: EDC - EPLI & Mgt Liab Non-Disclosure Corr between B&R & [PERSO…" at bounding box center [402, 195] width 390 height 288
click at [340, 134] on textarea at bounding box center [402, 135] width 232 height 23
paste textarea "RE: EDC - EPLI & Mgt Liab Non-Disclosure Corr between B&R & [PERSON_NAME]/Fiduc…"
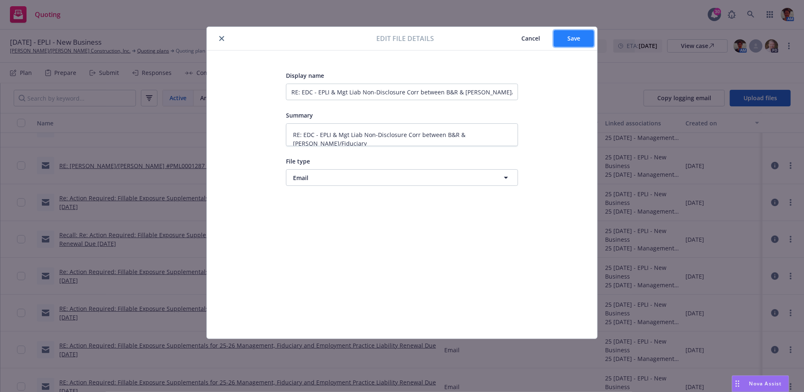
click at [570, 40] on span "Save" at bounding box center [573, 38] width 13 height 8
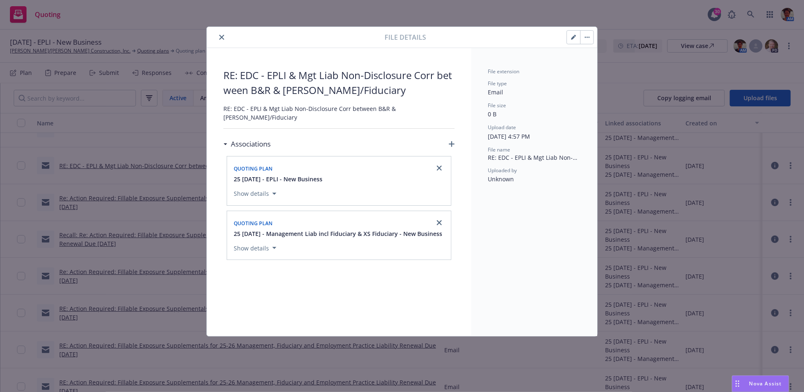
click at [220, 38] on icon "close" at bounding box center [221, 37] width 5 height 5
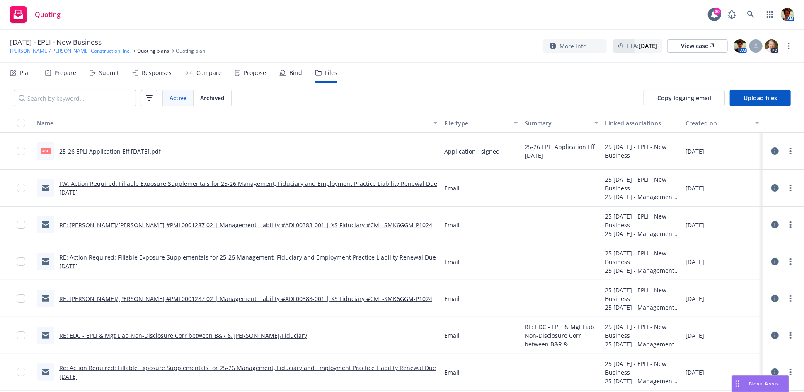
click at [69, 50] on link "[PERSON_NAME]/[PERSON_NAME] Construction, Inc." at bounding box center [70, 50] width 121 height 7
